Goal: Task Accomplishment & Management: Use online tool/utility

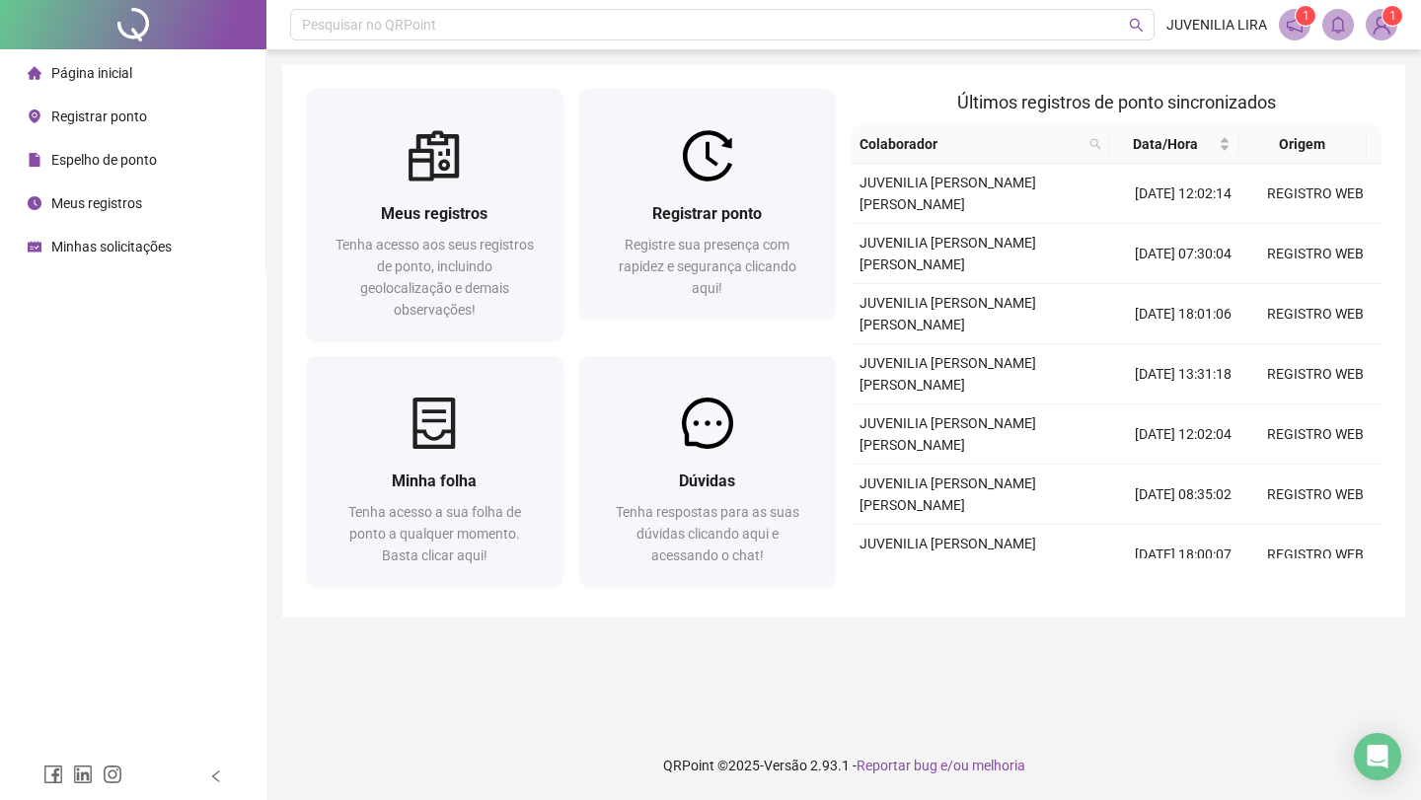
click at [1379, 20] on img at bounding box center [1381, 25] width 30 height 30
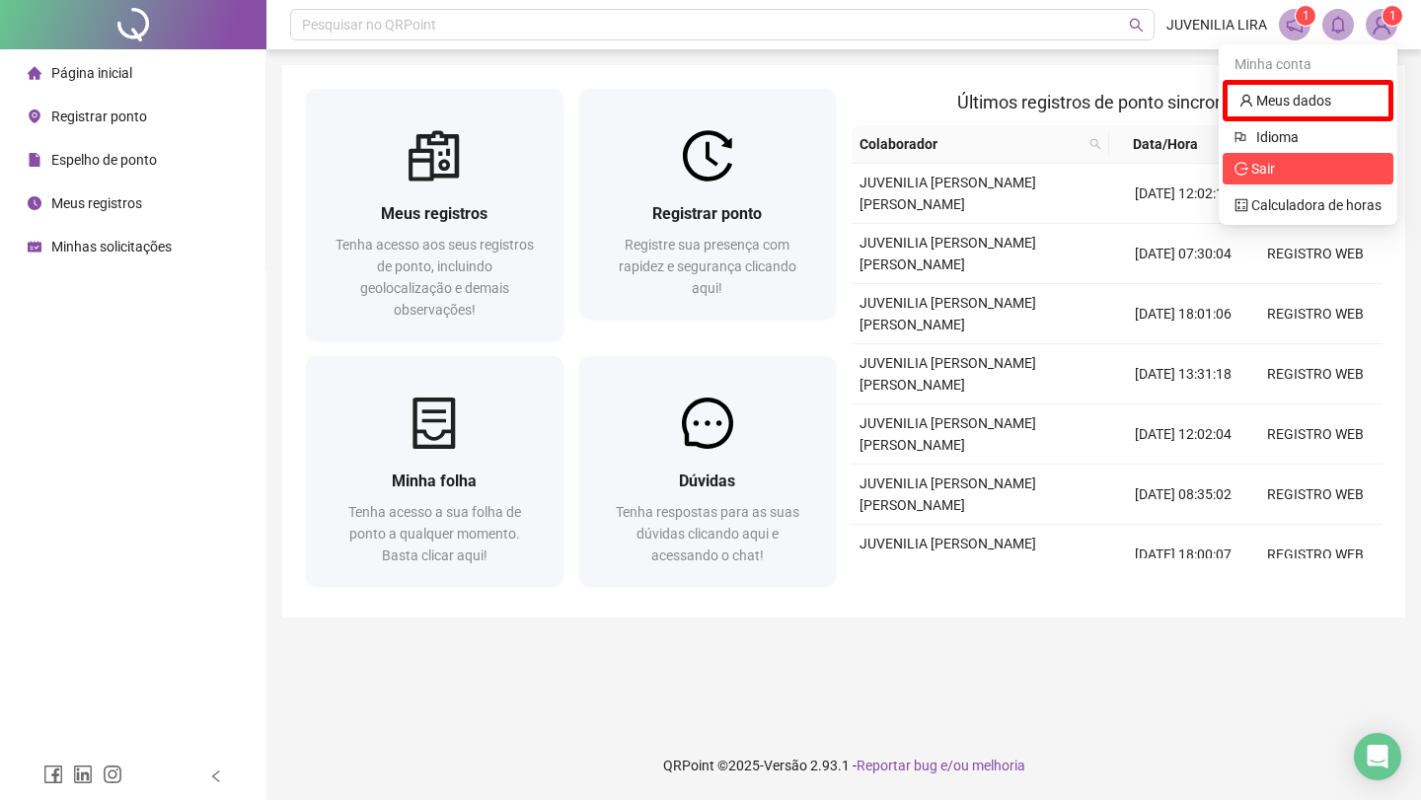
click at [1276, 166] on span "Sair" at bounding box center [1307, 169] width 147 height 22
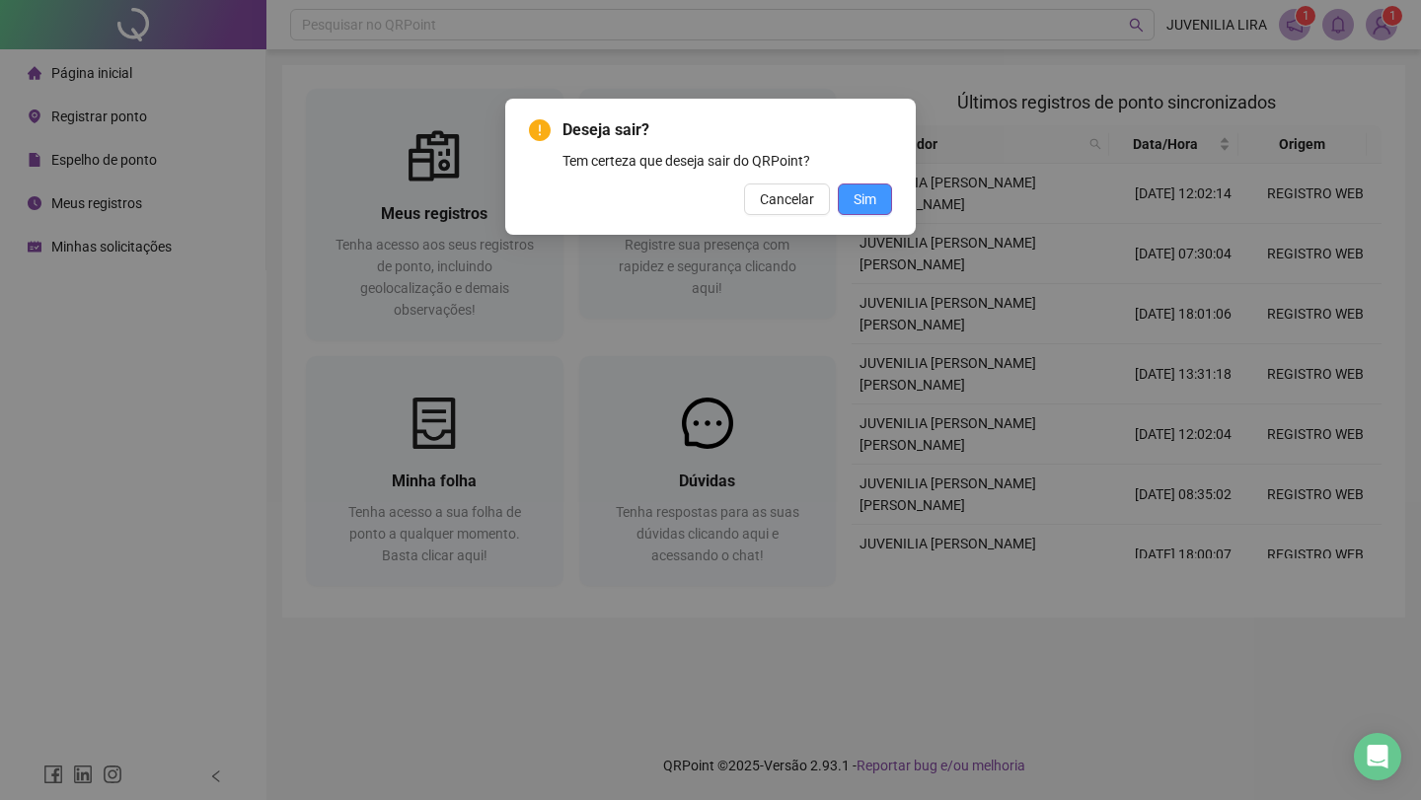
click at [873, 208] on span "Sim" at bounding box center [864, 199] width 23 height 22
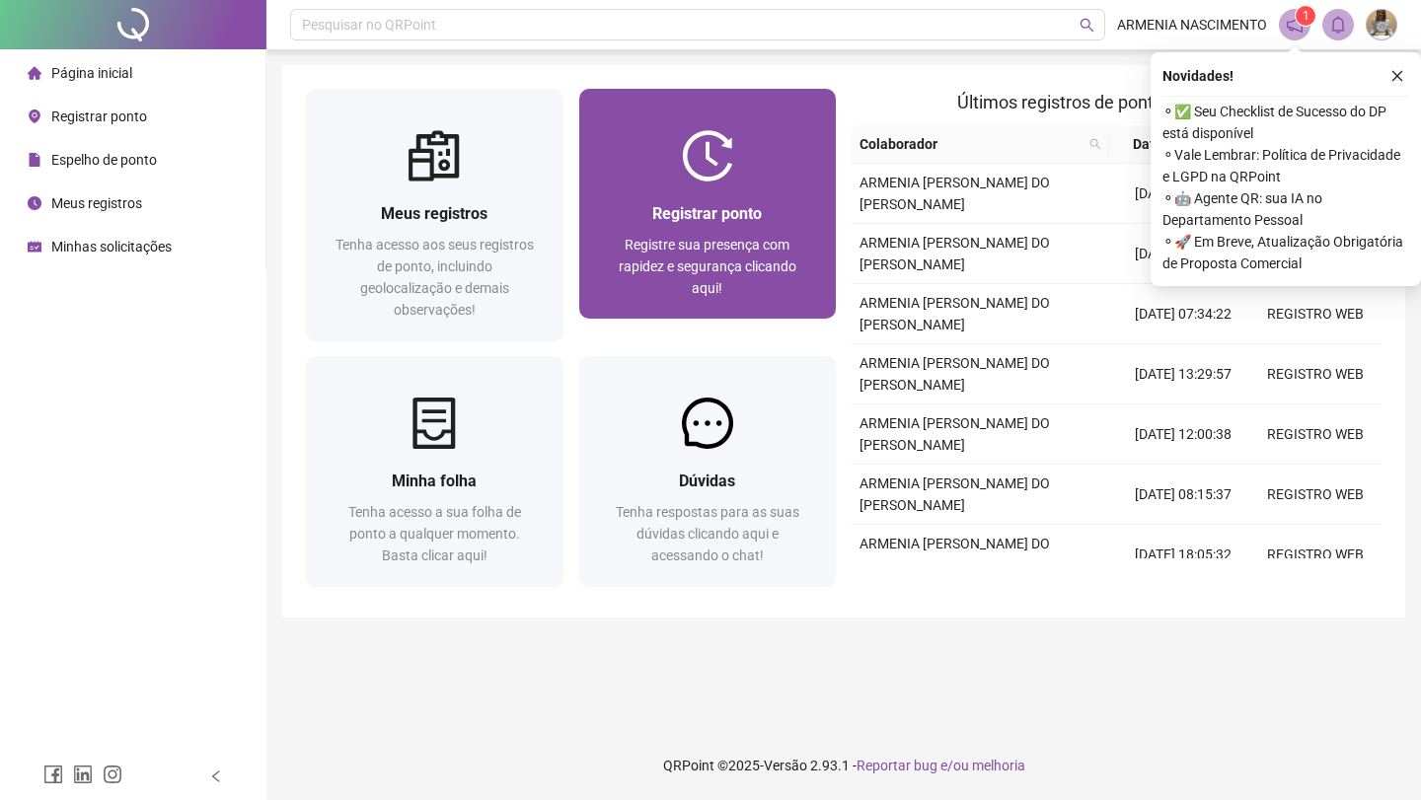
click at [660, 263] on span "Registre sua presença com rapidez e segurança clicando aqui!" at bounding box center [708, 266] width 178 height 59
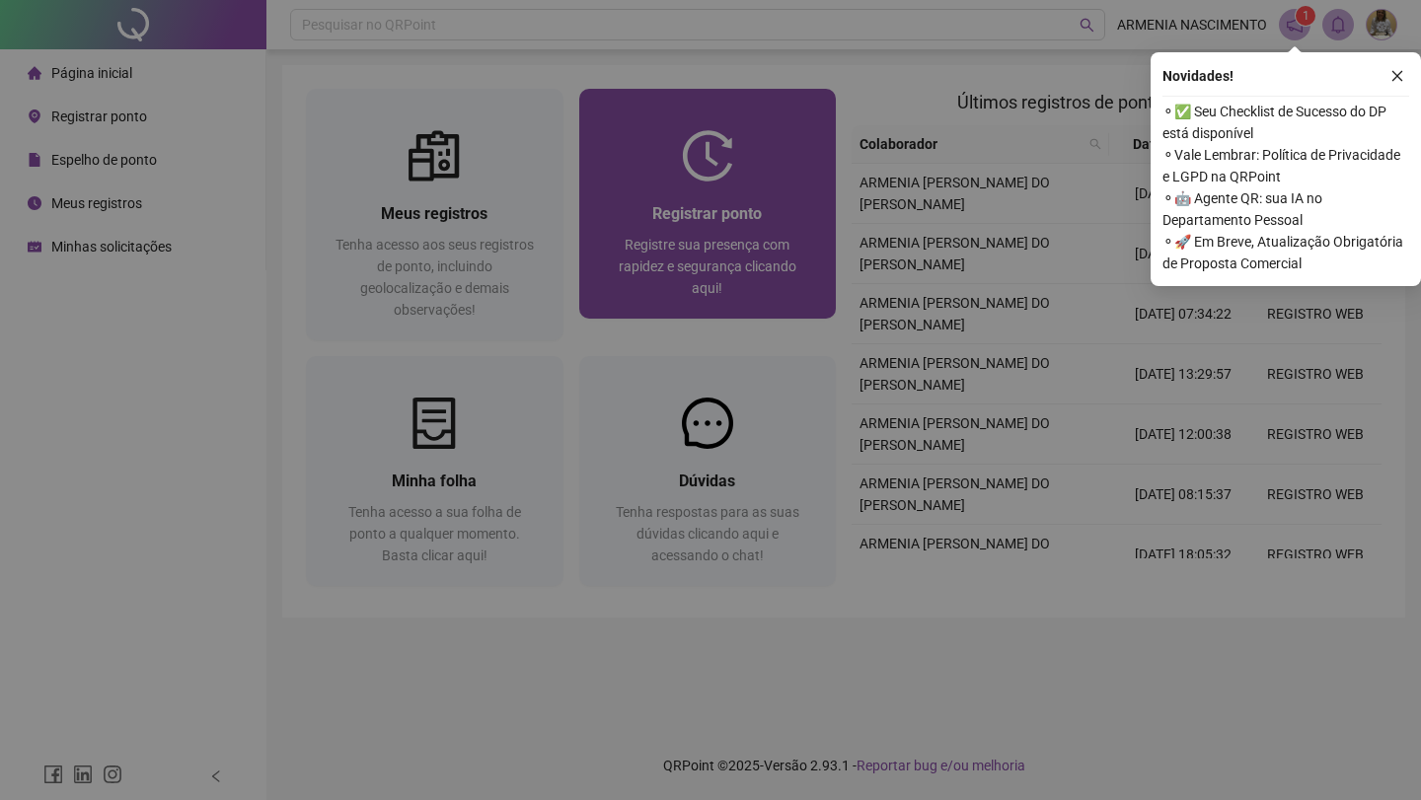
click at [660, 263] on form "18:02:42 Empregador : Colaborador : REGISTRAR PONTO SOLICITAR AJUSTE" at bounding box center [710, 309] width 643 height 197
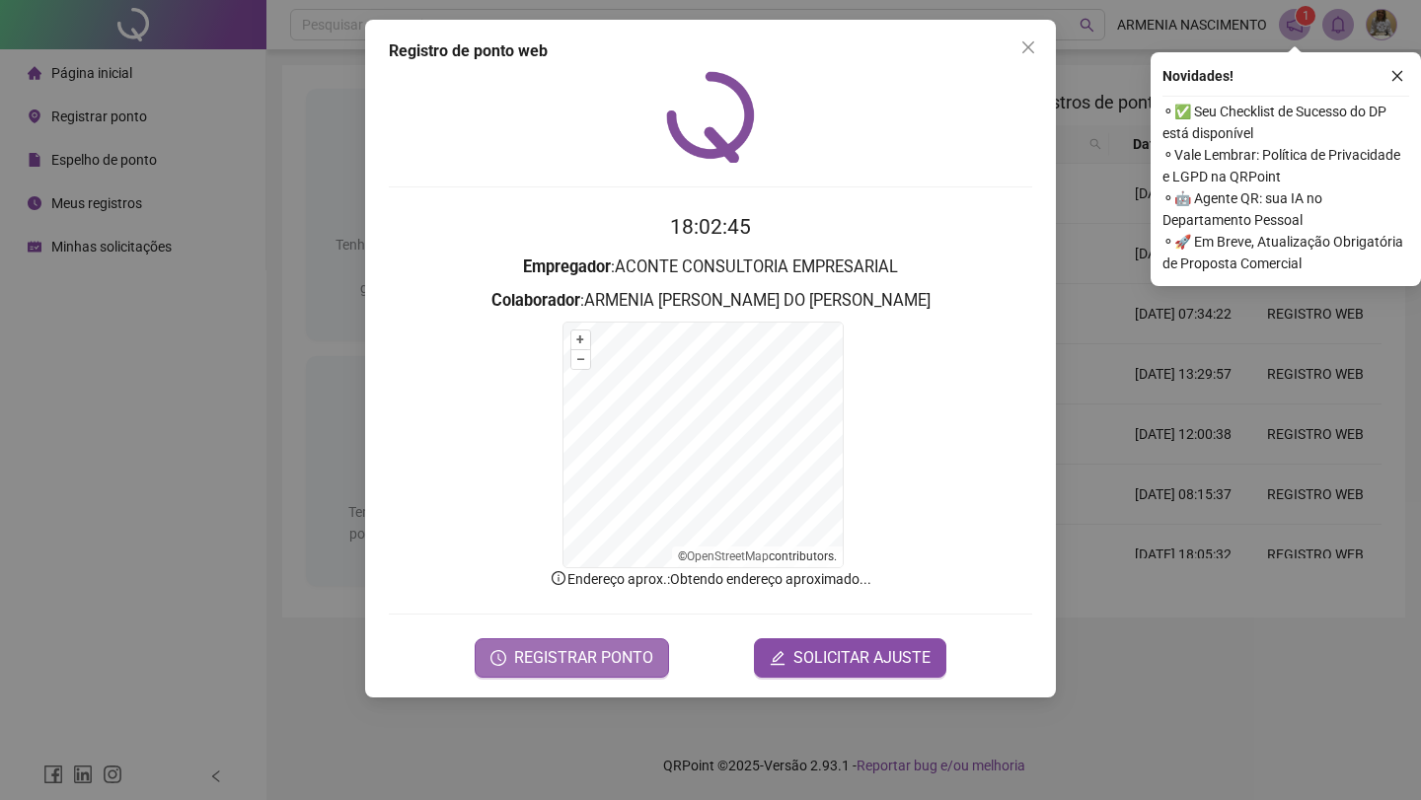
click at [556, 660] on span "REGISTRAR PONTO" at bounding box center [583, 658] width 139 height 24
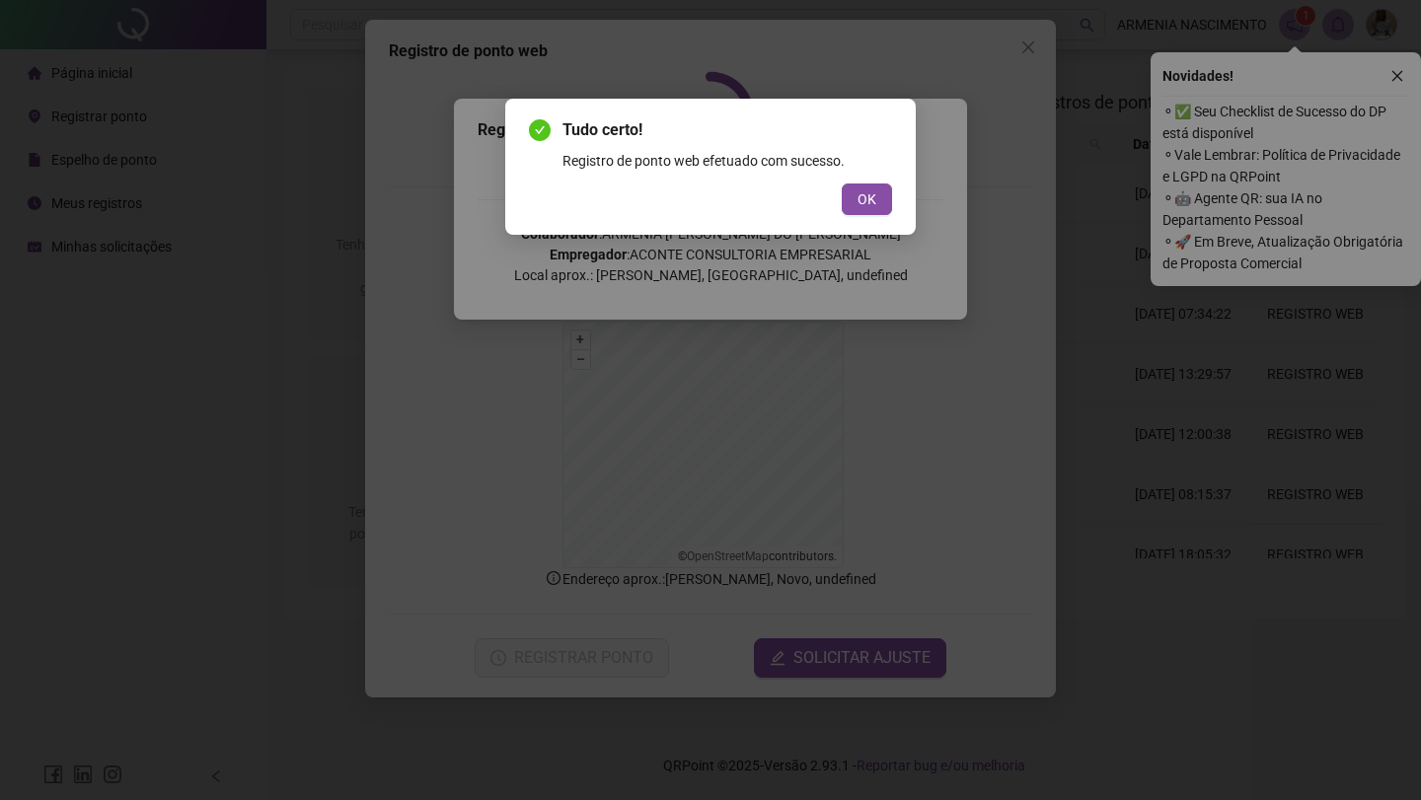
click at [868, 207] on span "OK" at bounding box center [866, 199] width 19 height 22
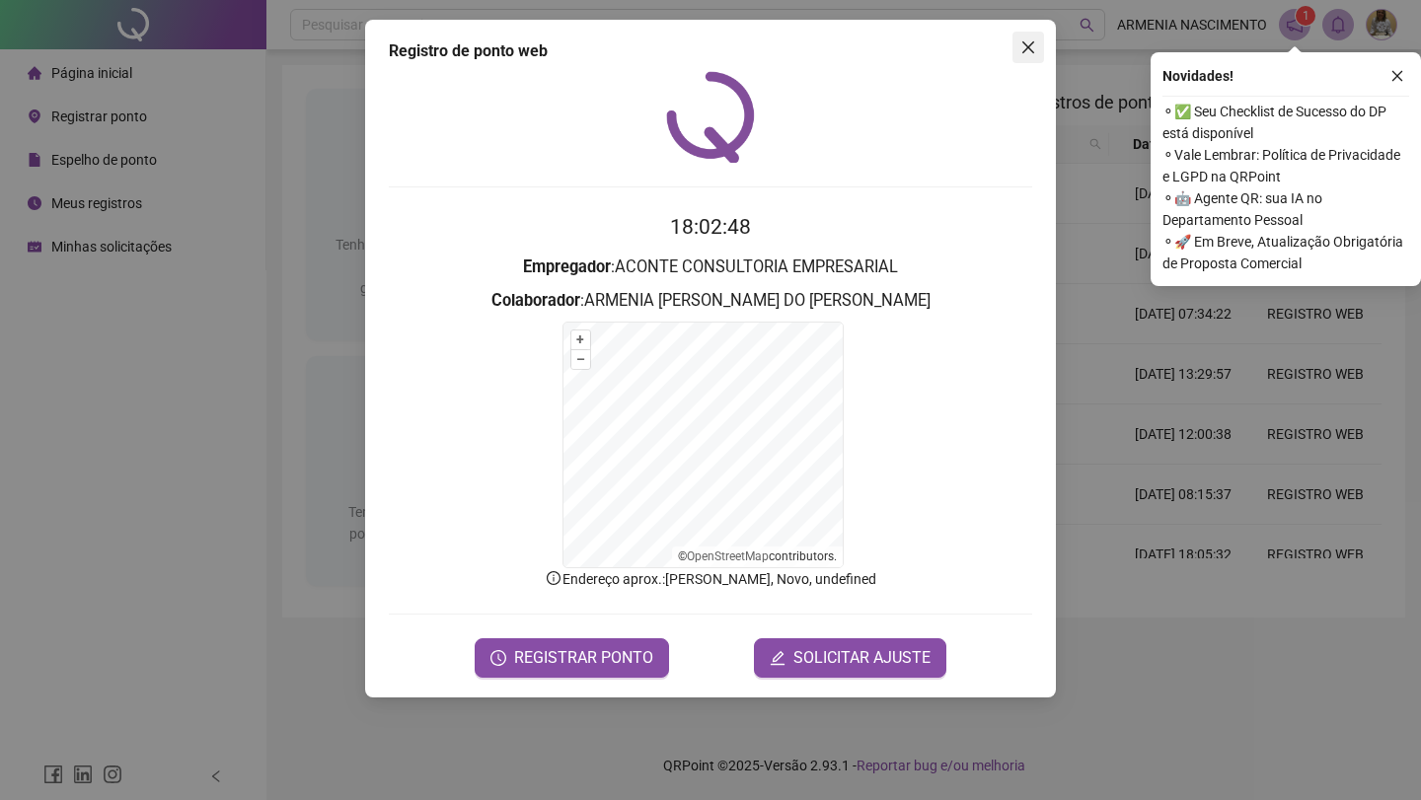
click at [1024, 48] on icon "close" at bounding box center [1028, 47] width 16 height 16
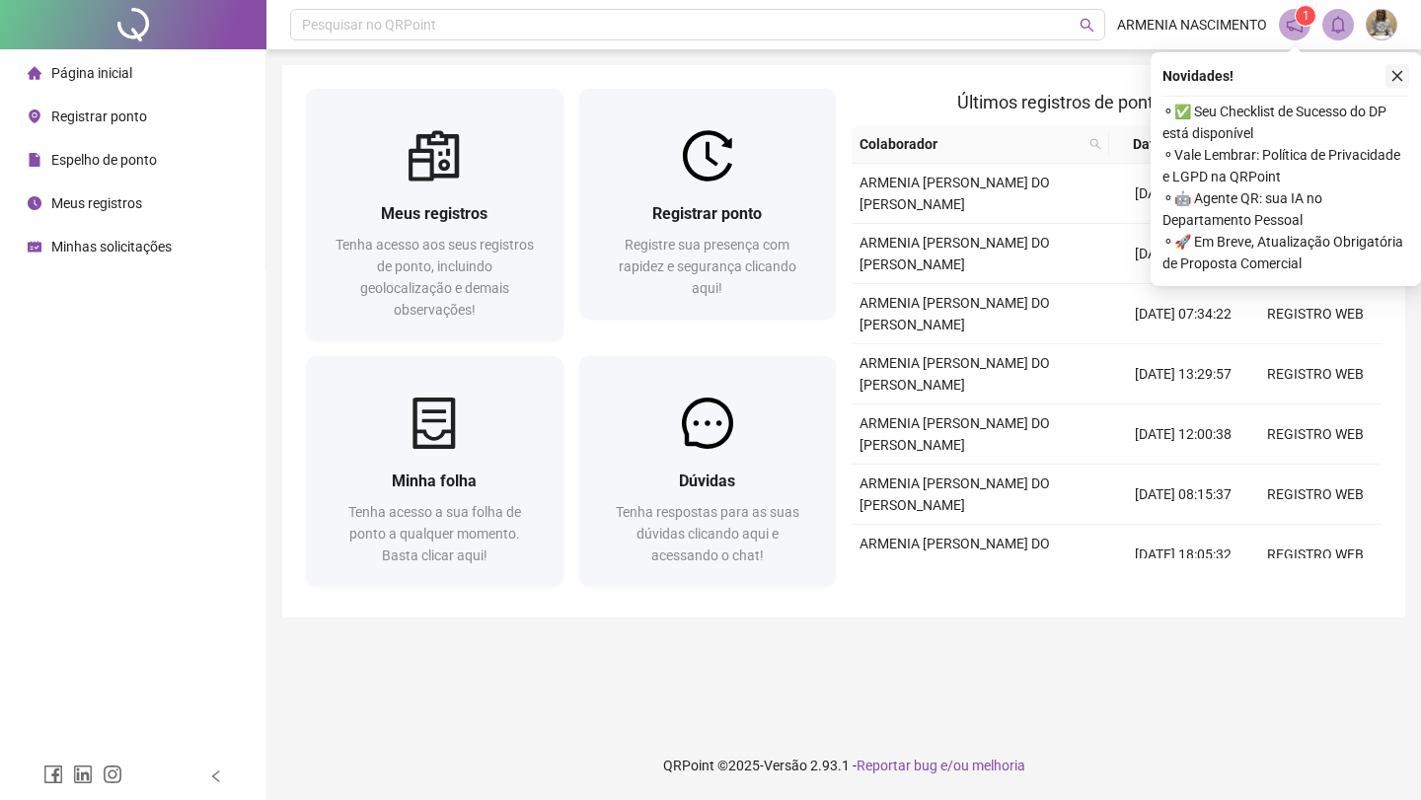
click at [1402, 74] on icon "close" at bounding box center [1397, 76] width 14 height 14
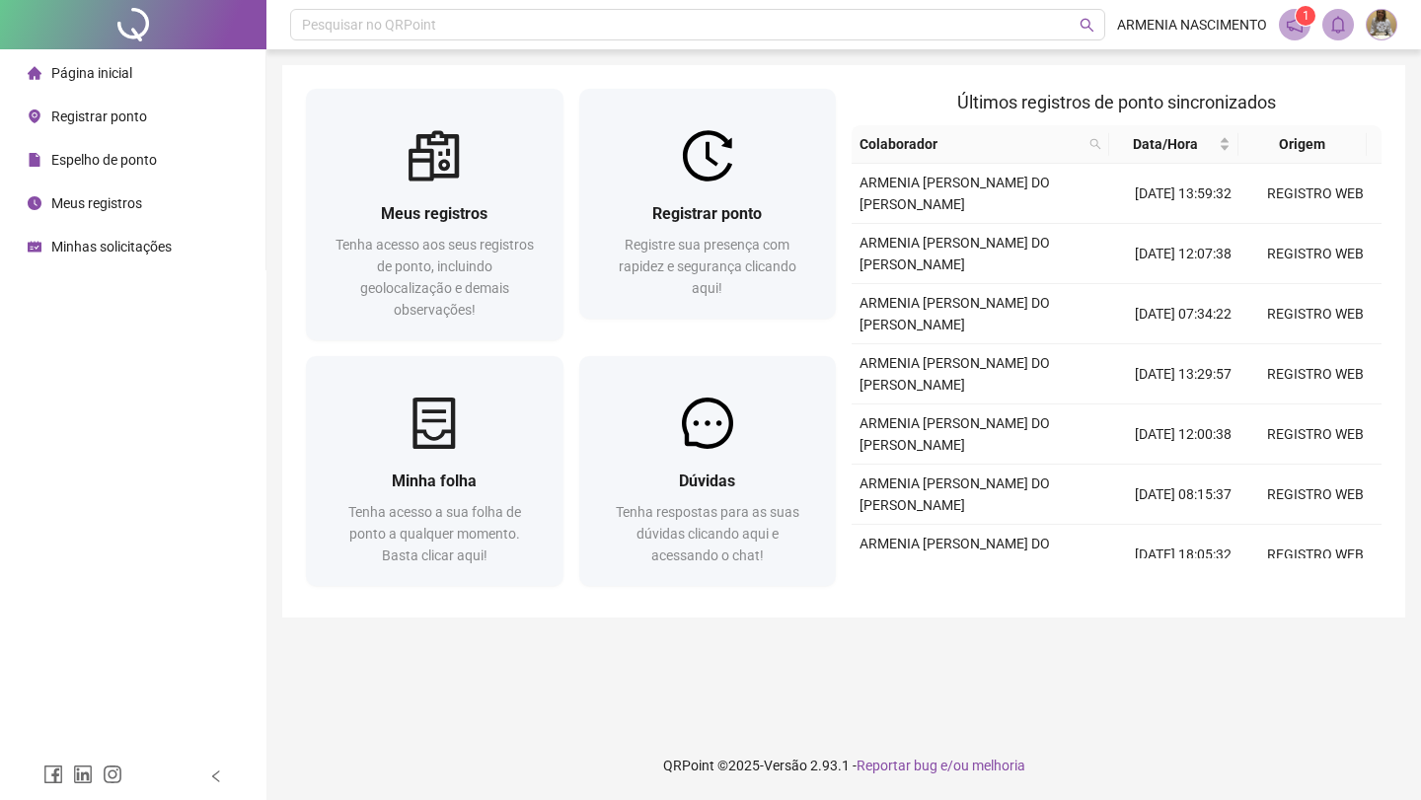
click at [1376, 29] on img at bounding box center [1381, 25] width 30 height 30
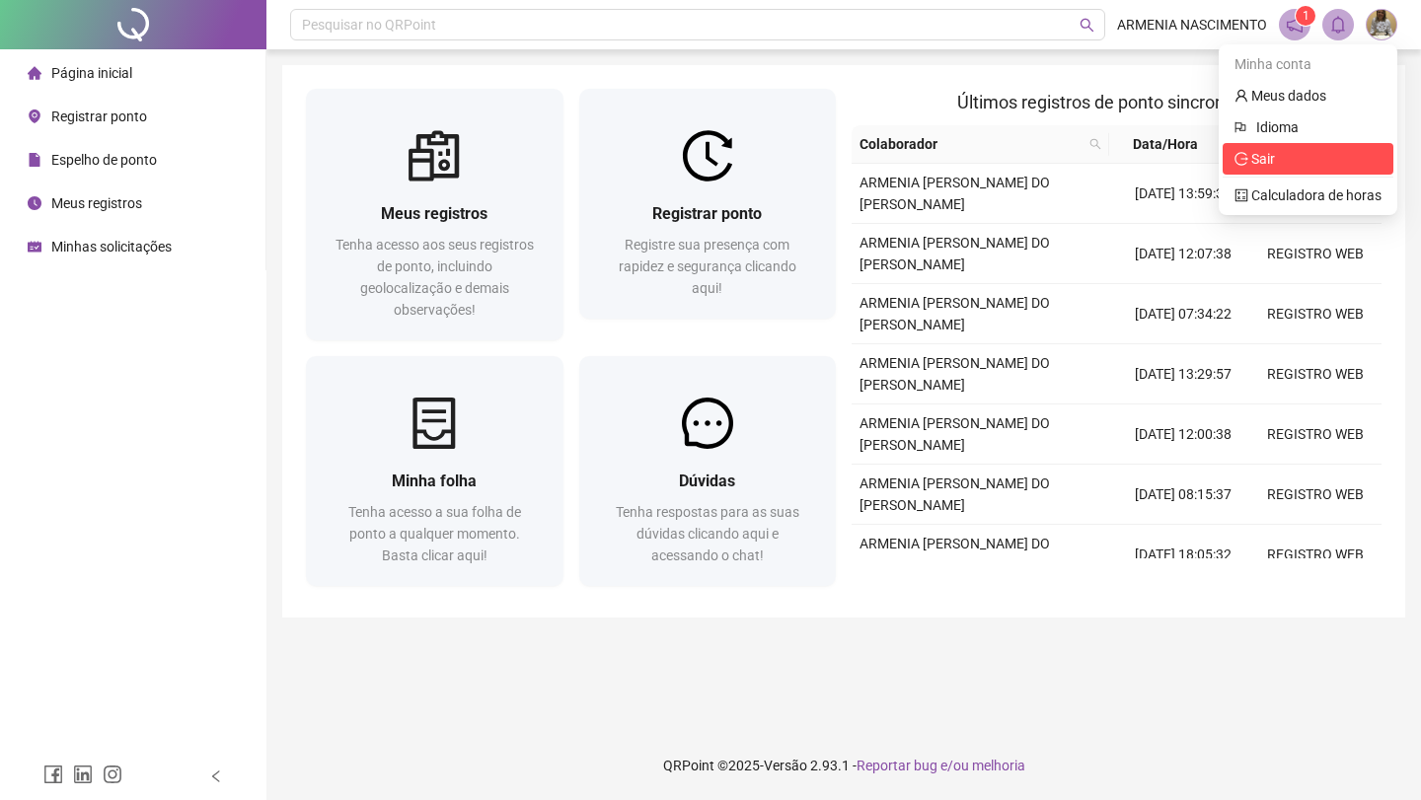
click at [1259, 161] on span "Sair" at bounding box center [1263, 159] width 24 height 16
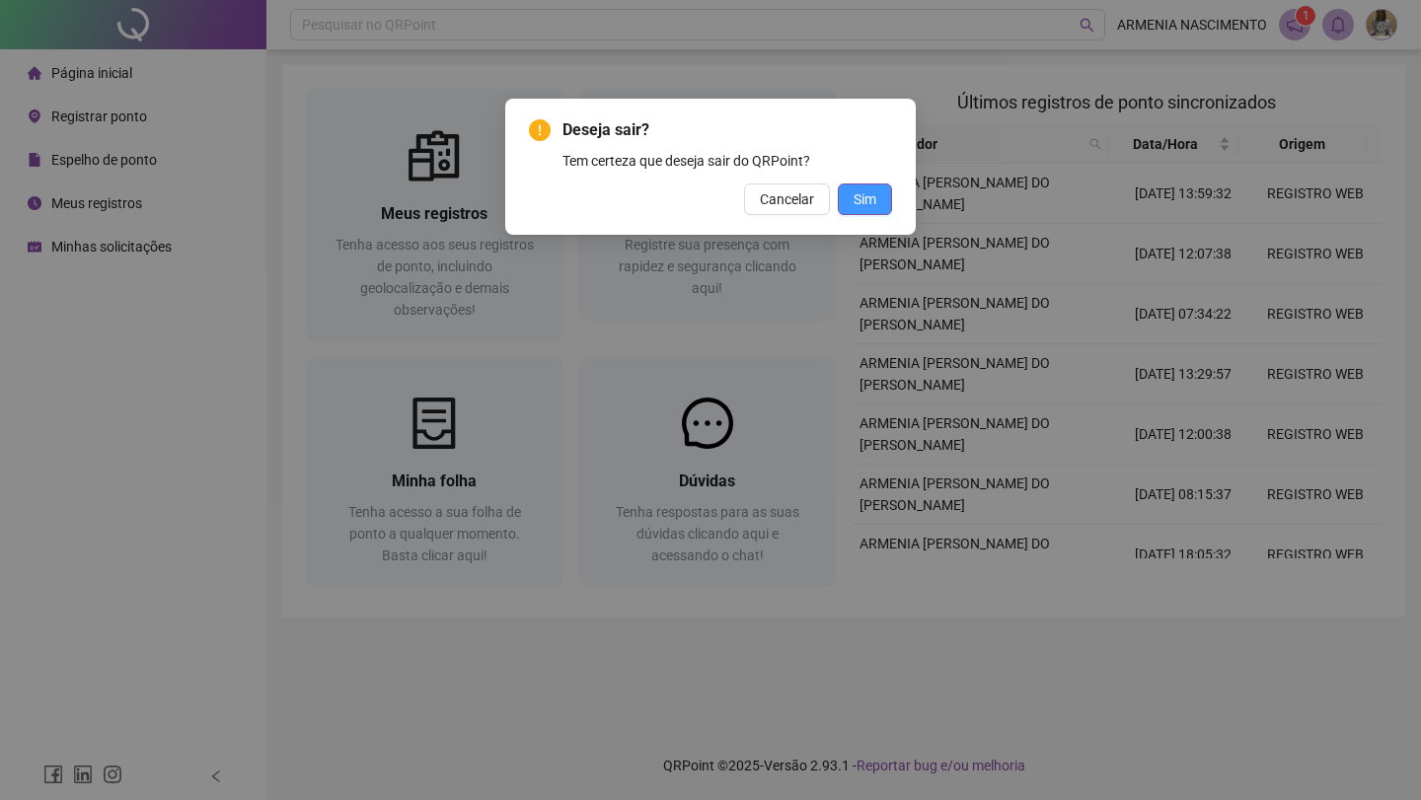
click at [862, 198] on span "Sim" at bounding box center [864, 199] width 23 height 22
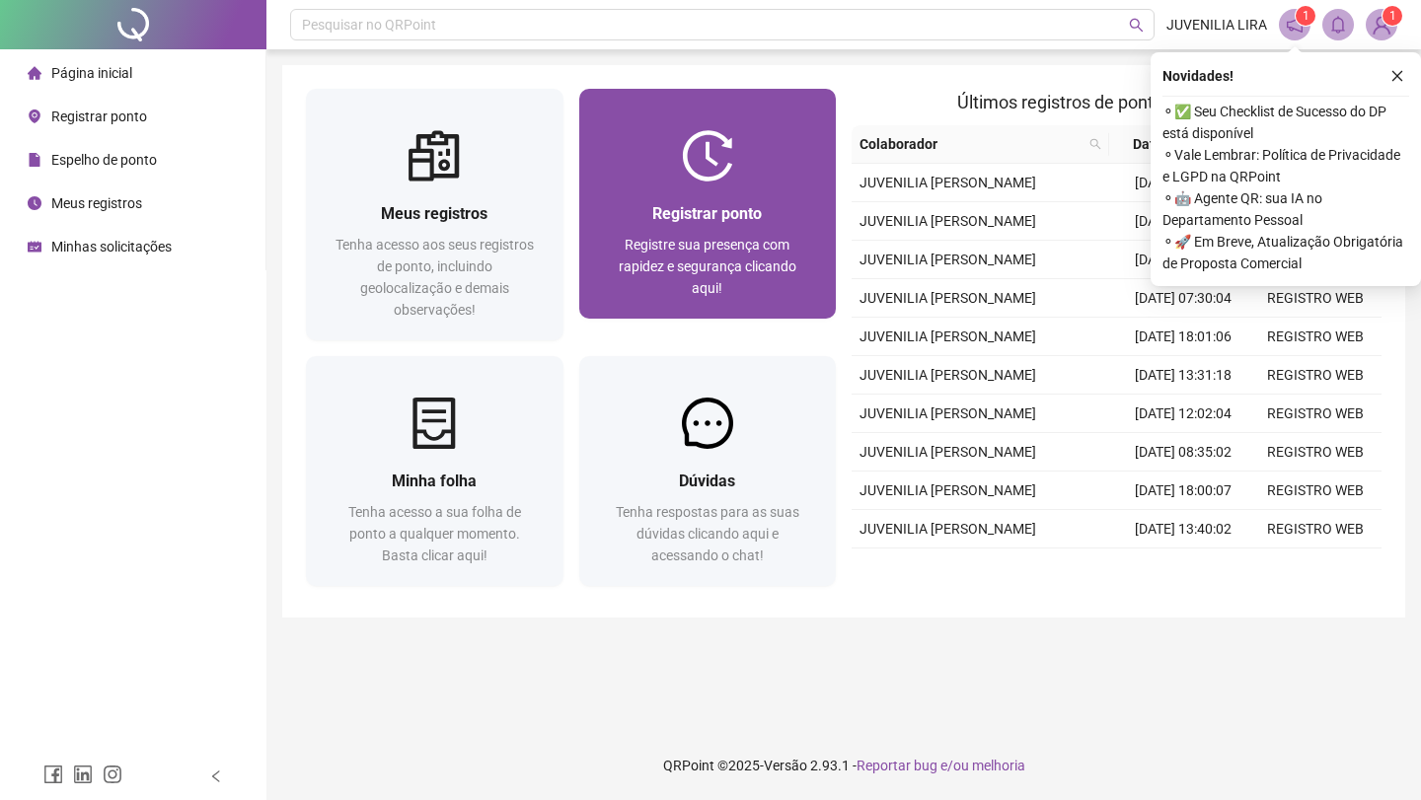
click at [774, 174] on div at bounding box center [708, 155] width 258 height 51
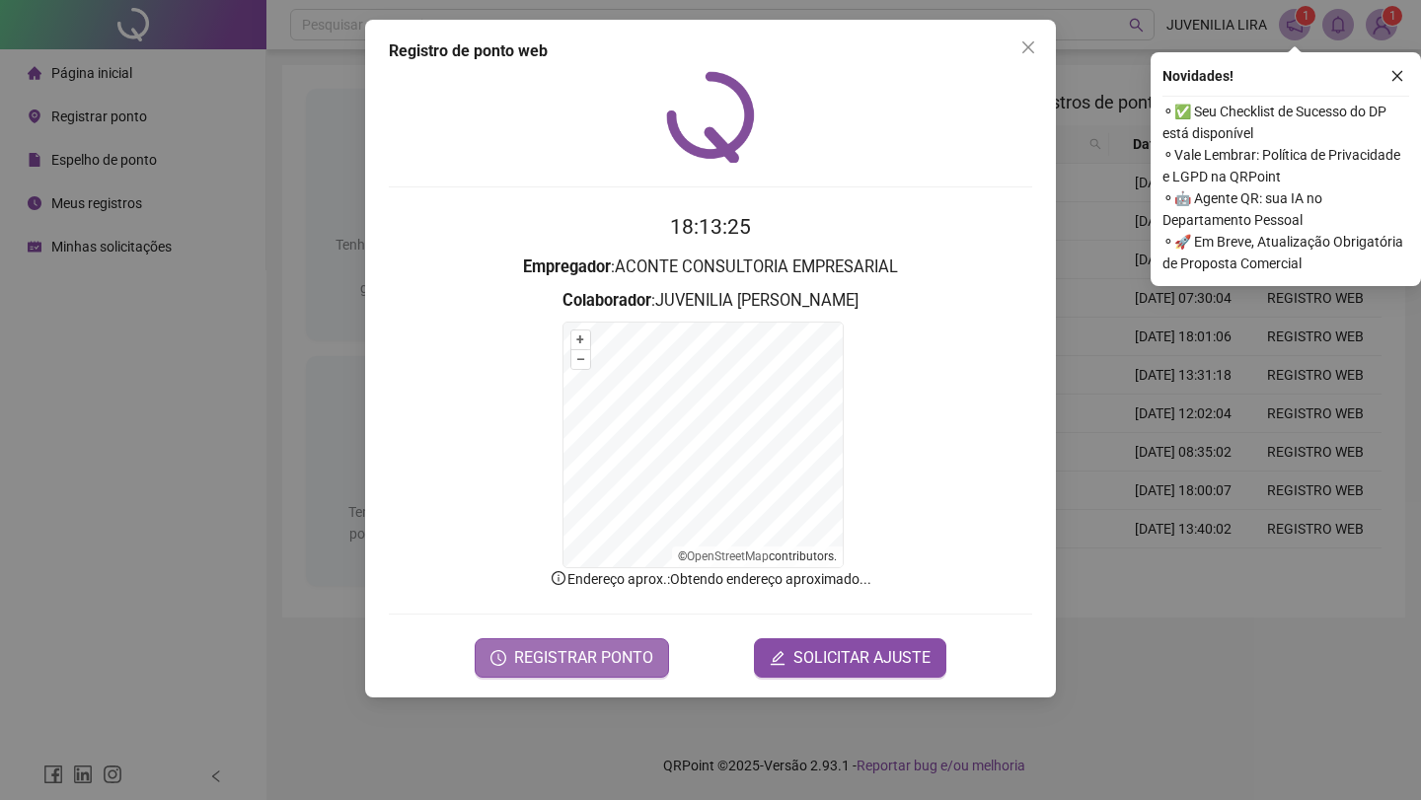
click at [597, 664] on span "REGISTRAR PONTO" at bounding box center [583, 658] width 139 height 24
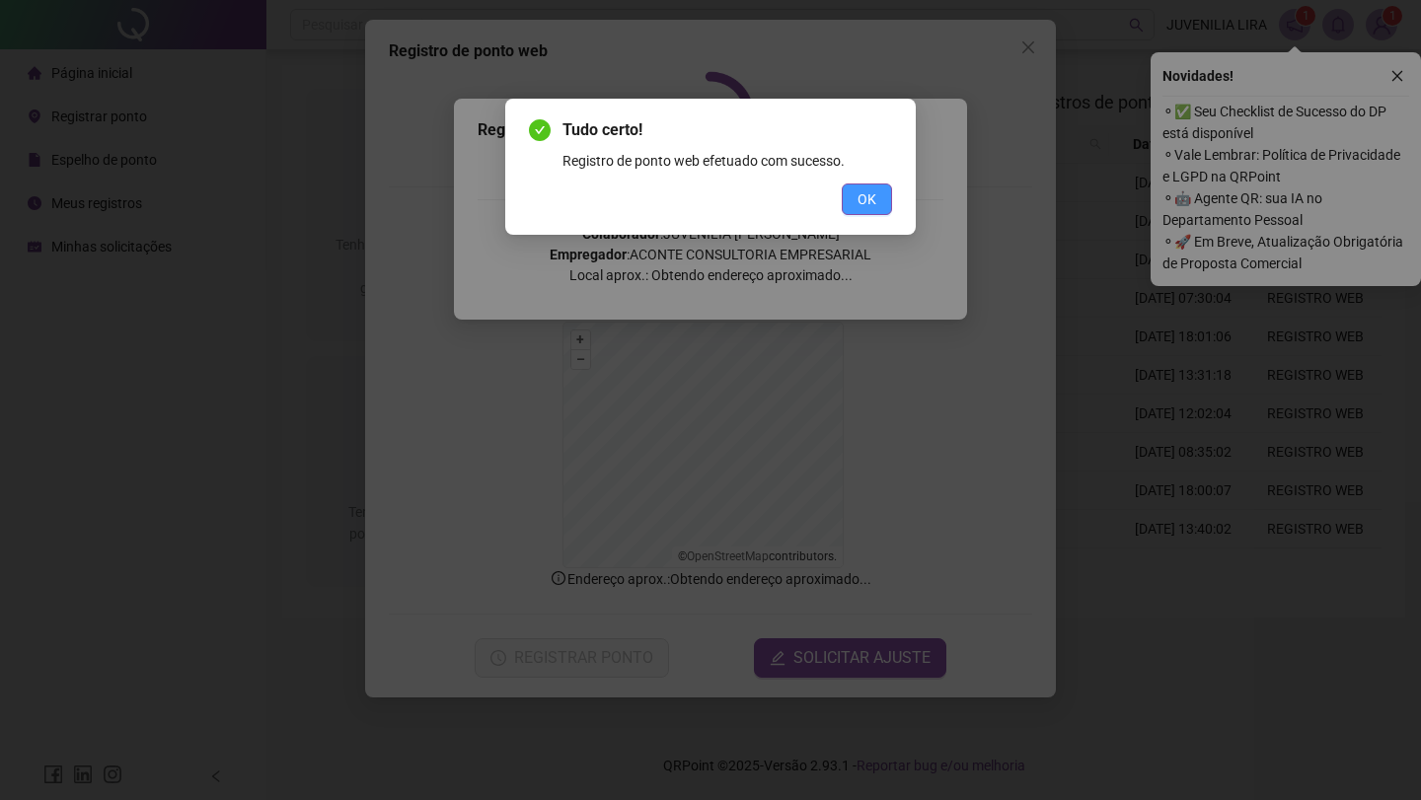
click at [873, 210] on button "OK" at bounding box center [867, 200] width 50 height 32
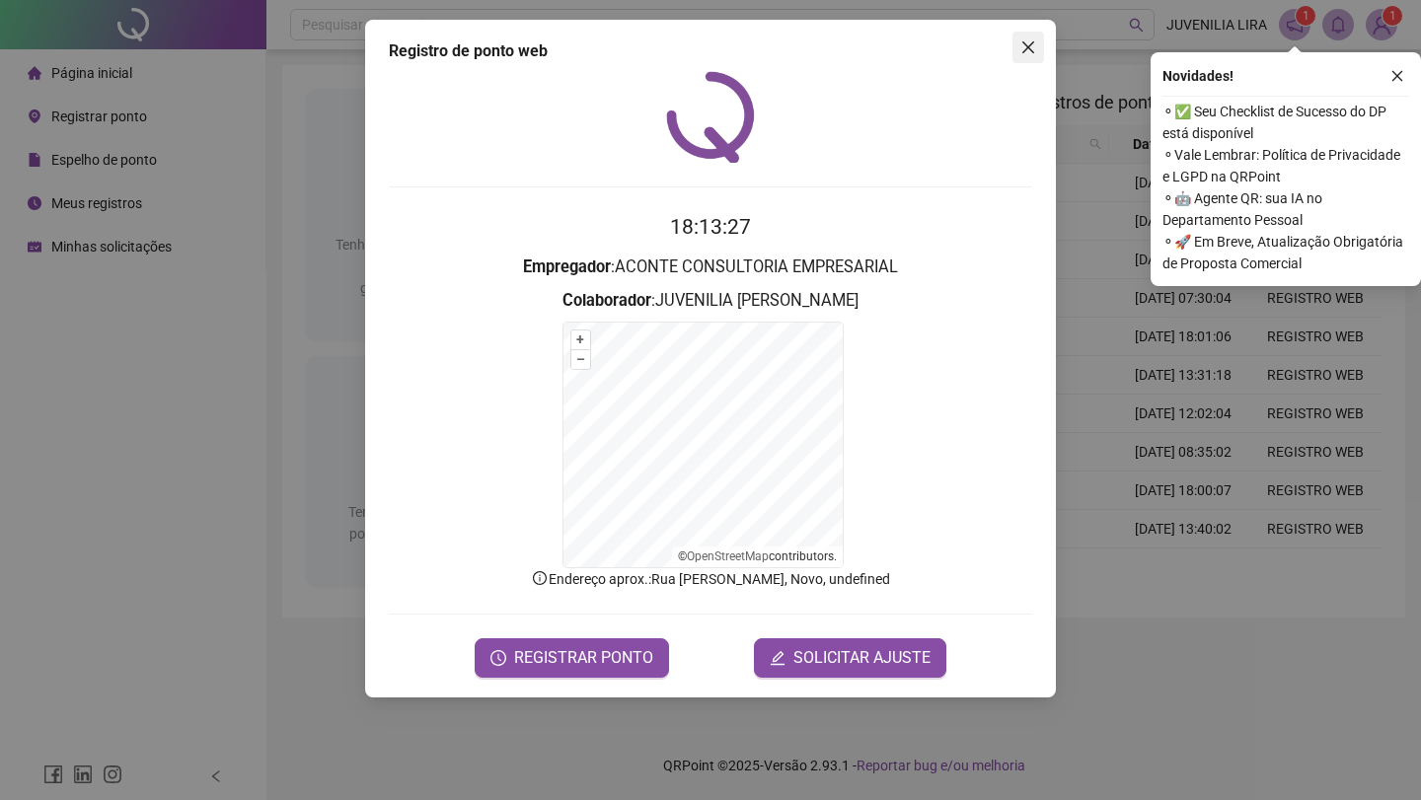
click at [1030, 62] on button "Close" at bounding box center [1028, 48] width 32 height 32
